Goal: Information Seeking & Learning: Learn about a topic

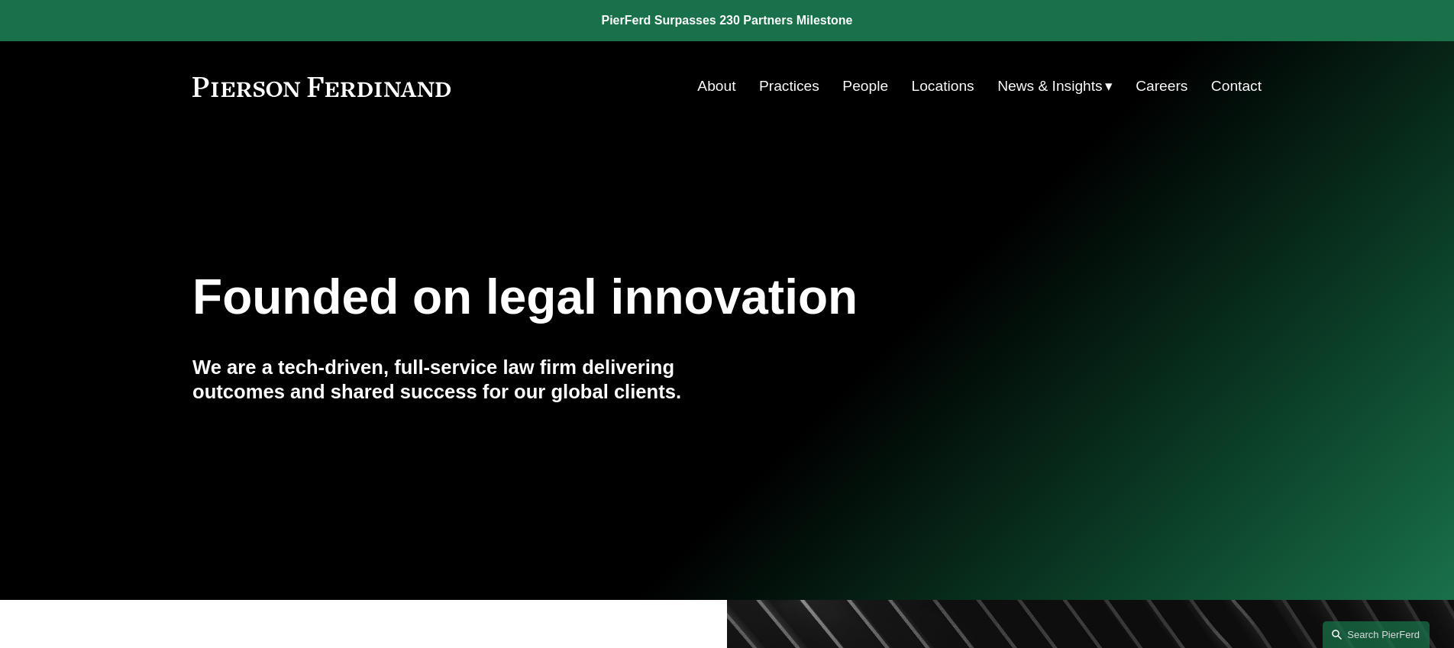
click at [853, 80] on link "People" at bounding box center [865, 86] width 46 height 29
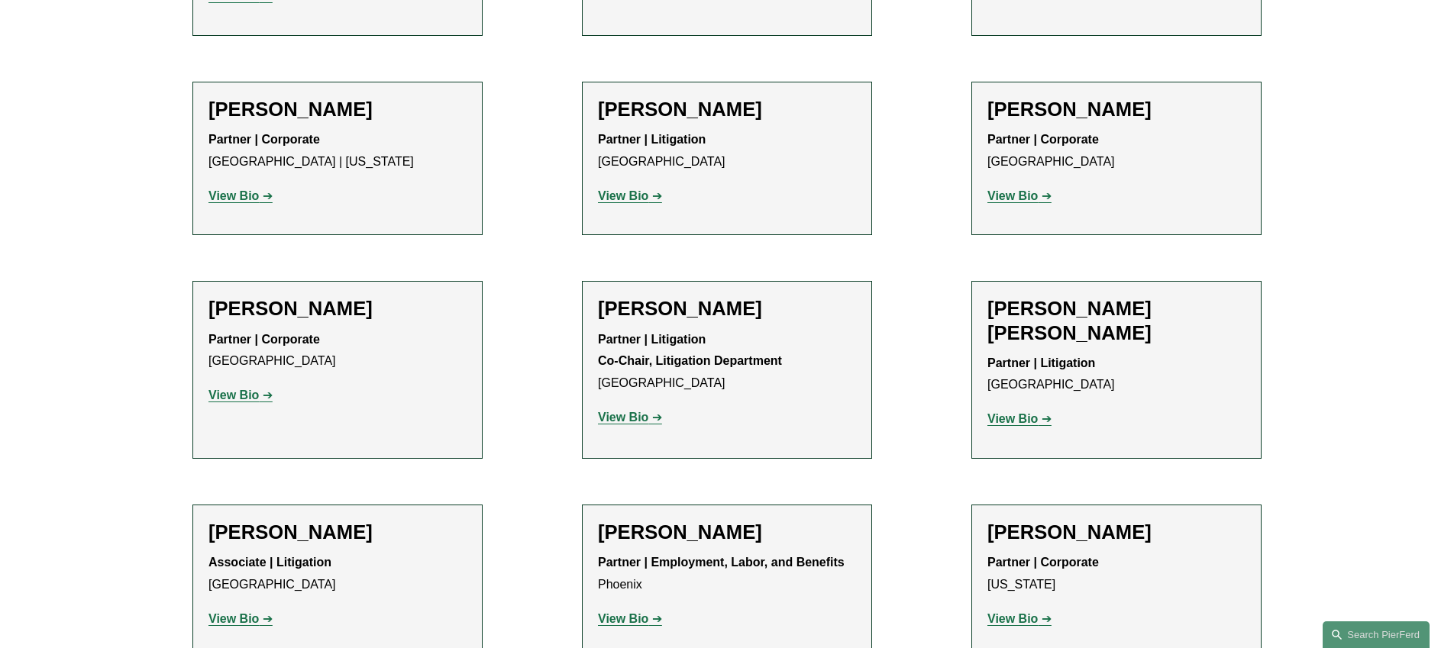
scroll to position [13400, 0]
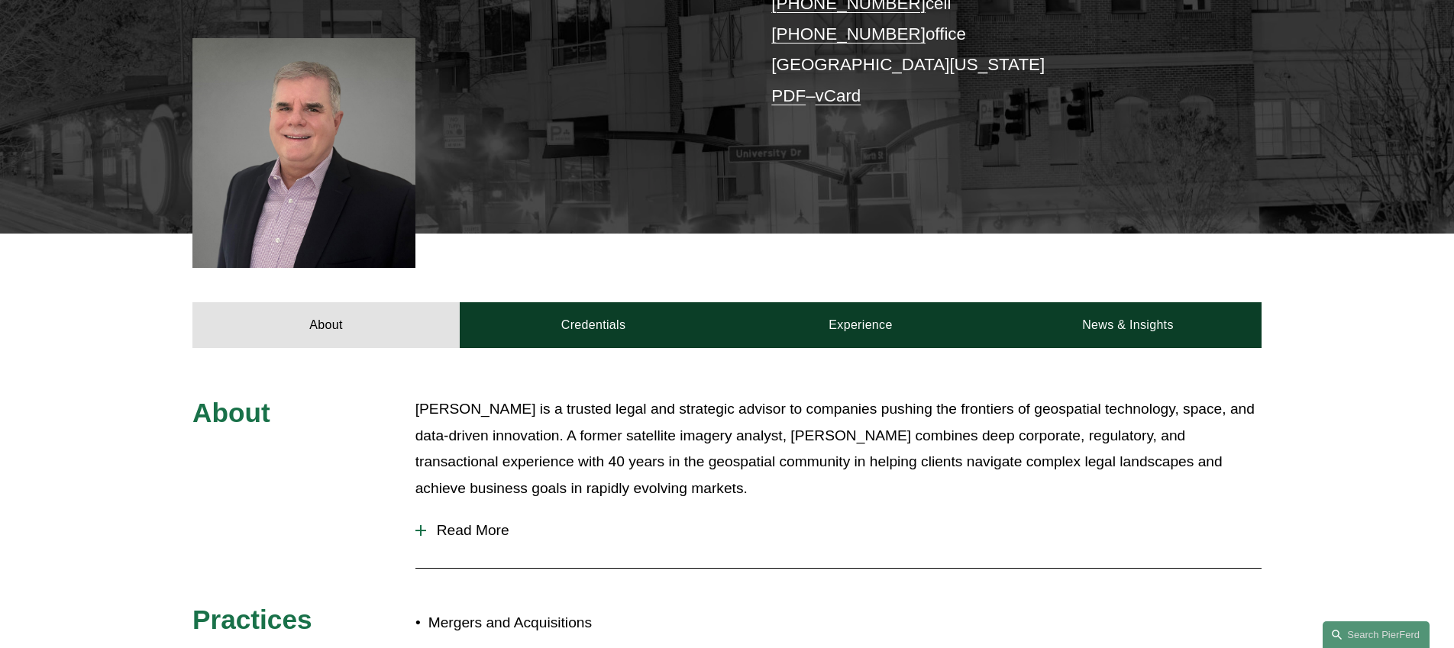
scroll to position [382, 0]
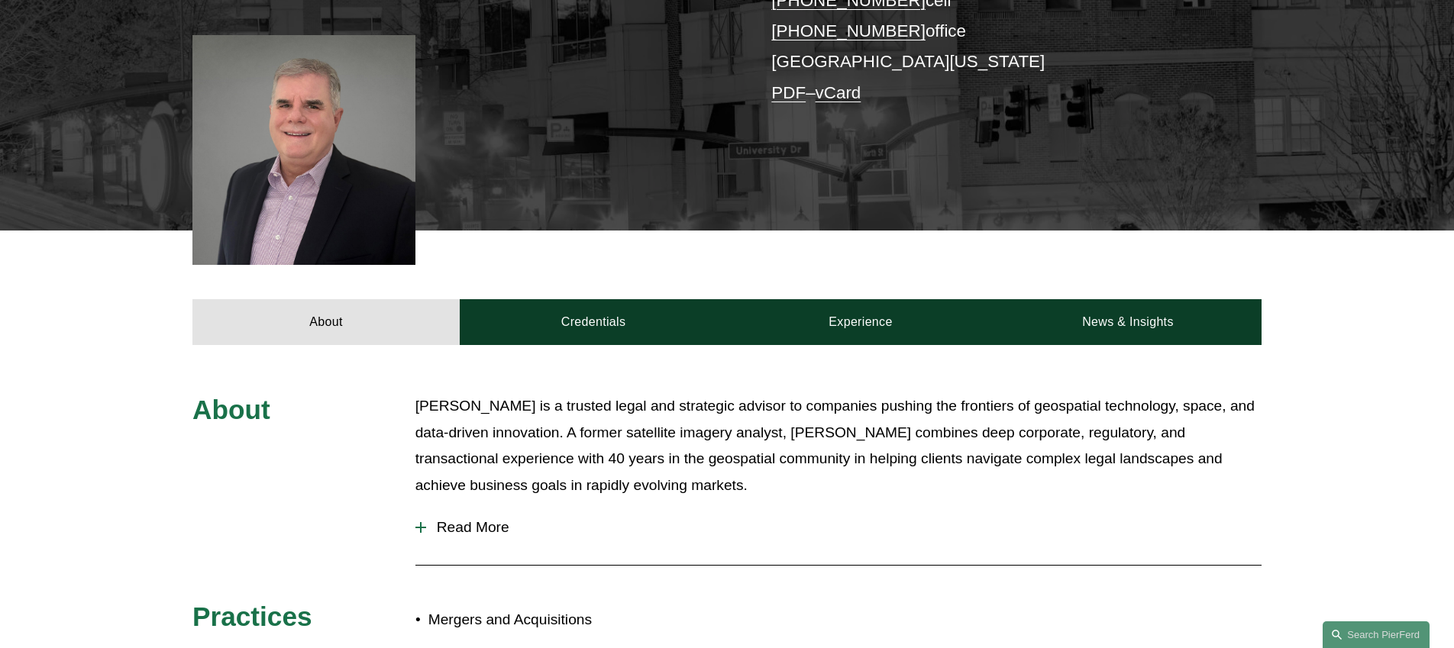
click at [452, 527] on span "Read More" at bounding box center [843, 527] width 835 height 17
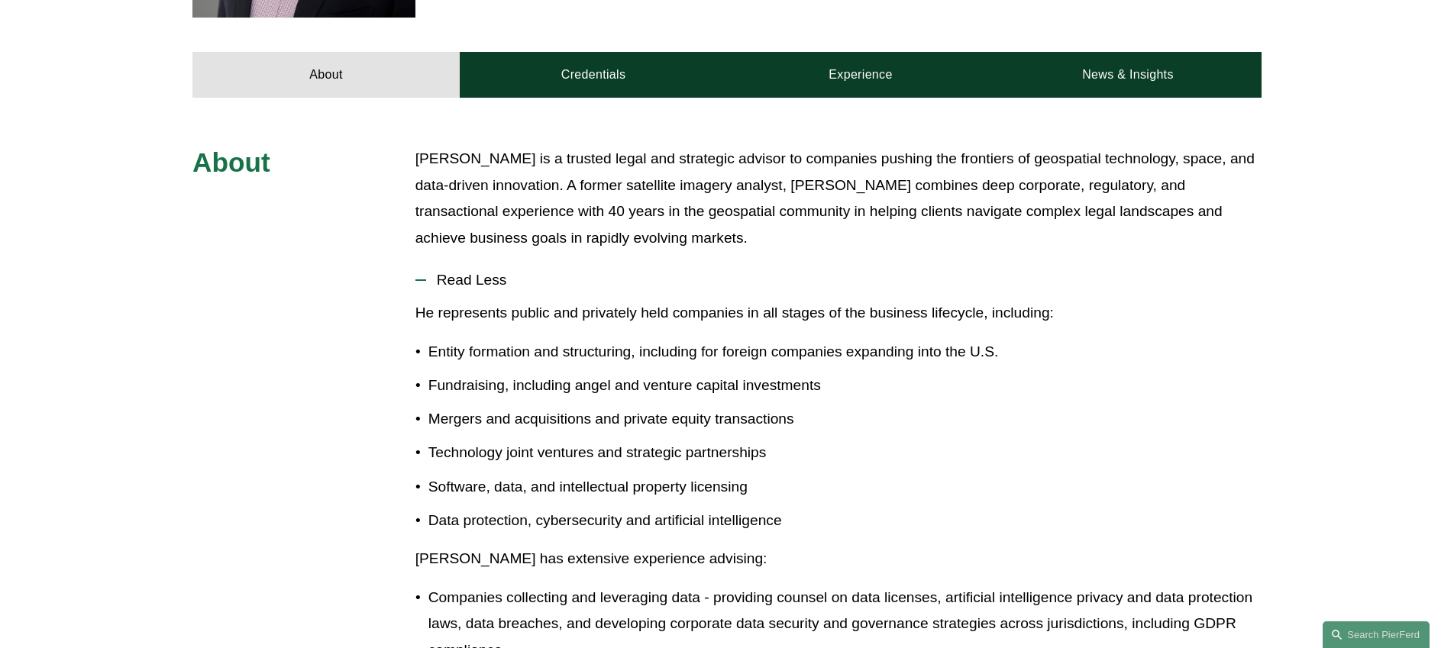
scroll to position [628, 0]
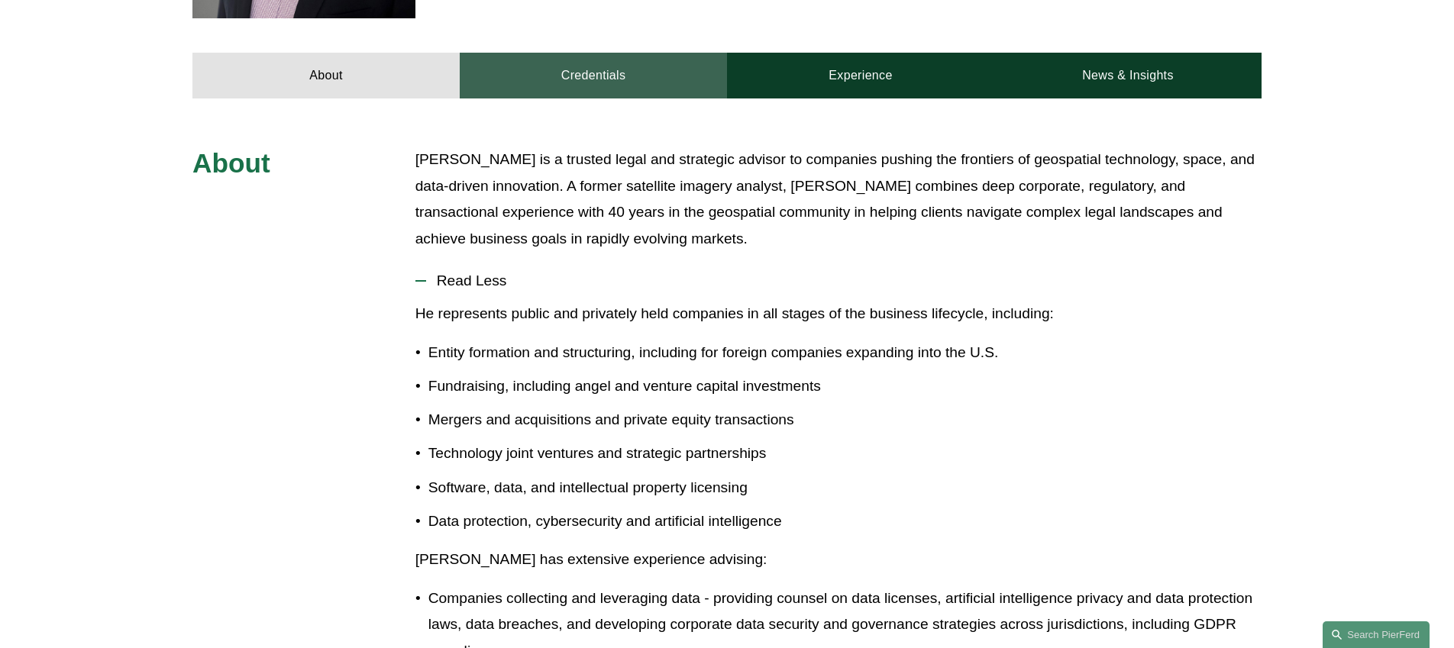
click at [591, 72] on link "Credentials" at bounding box center [593, 76] width 267 height 46
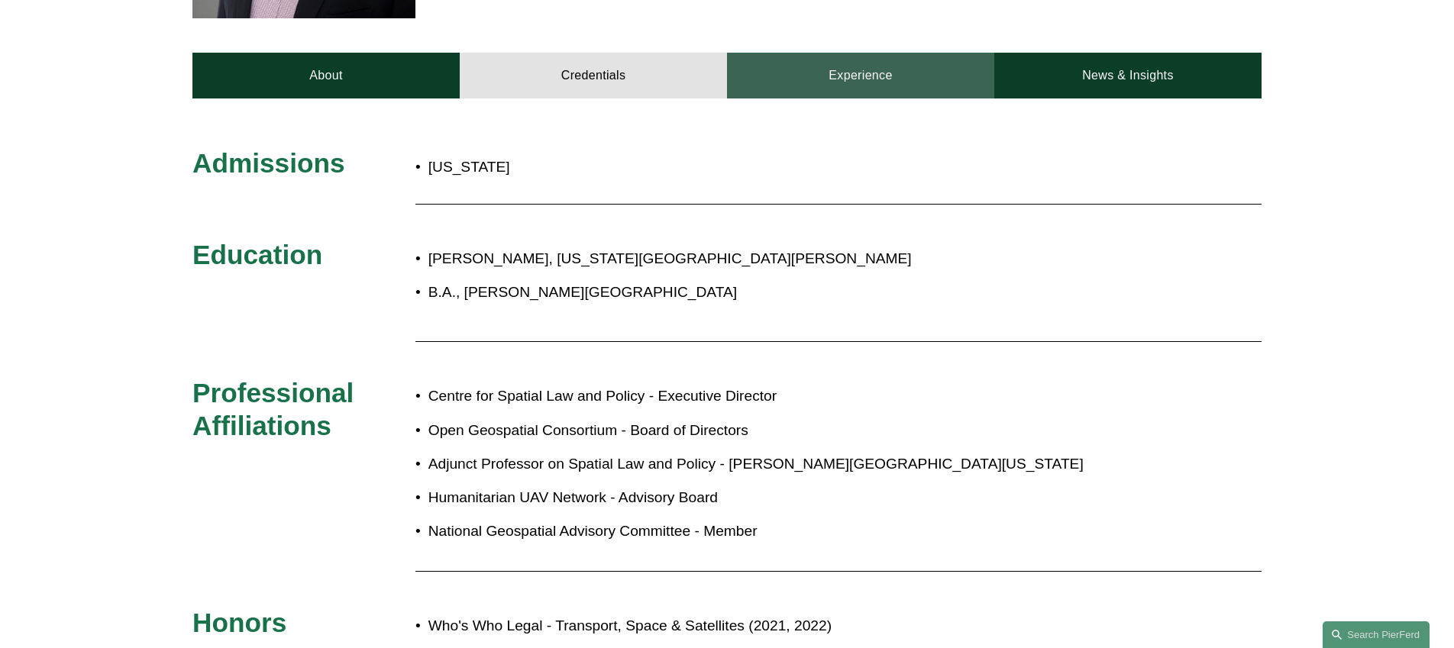
click at [873, 78] on link "Experience" at bounding box center [860, 76] width 267 height 46
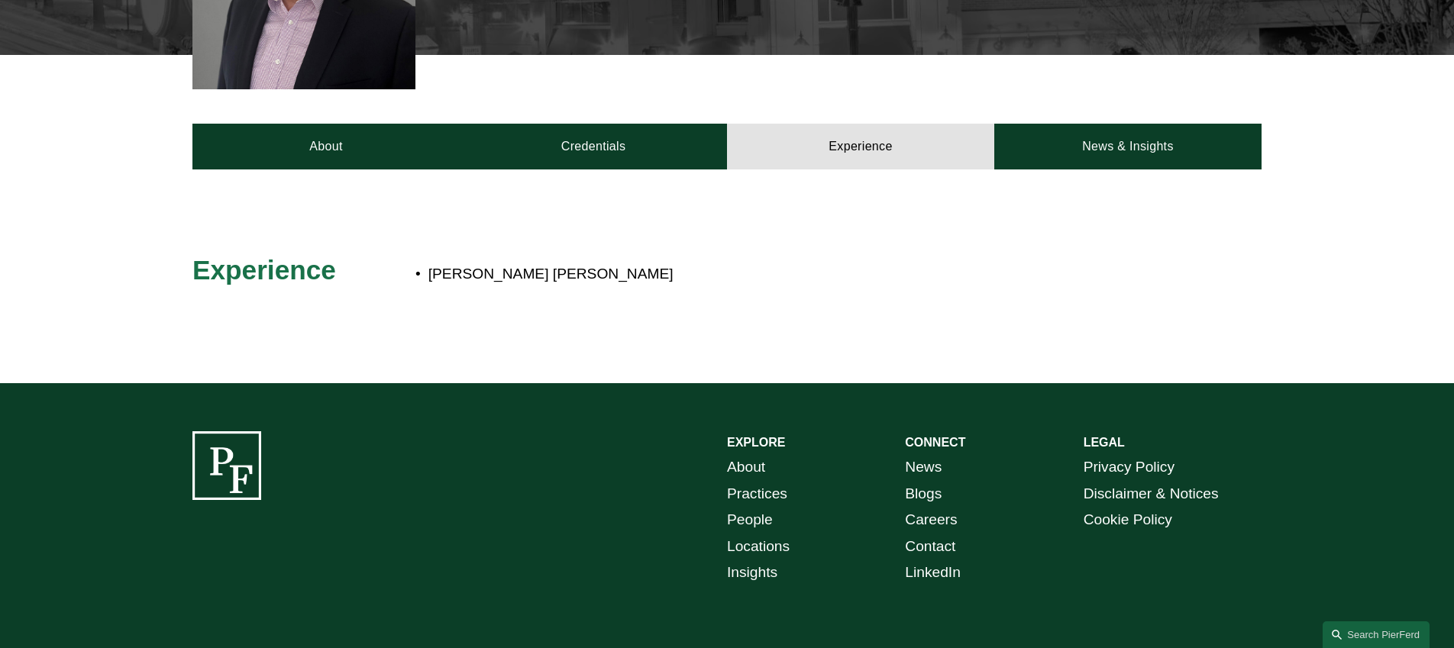
scroll to position [545, 0]
